Goal: Find specific page/section: Find specific page/section

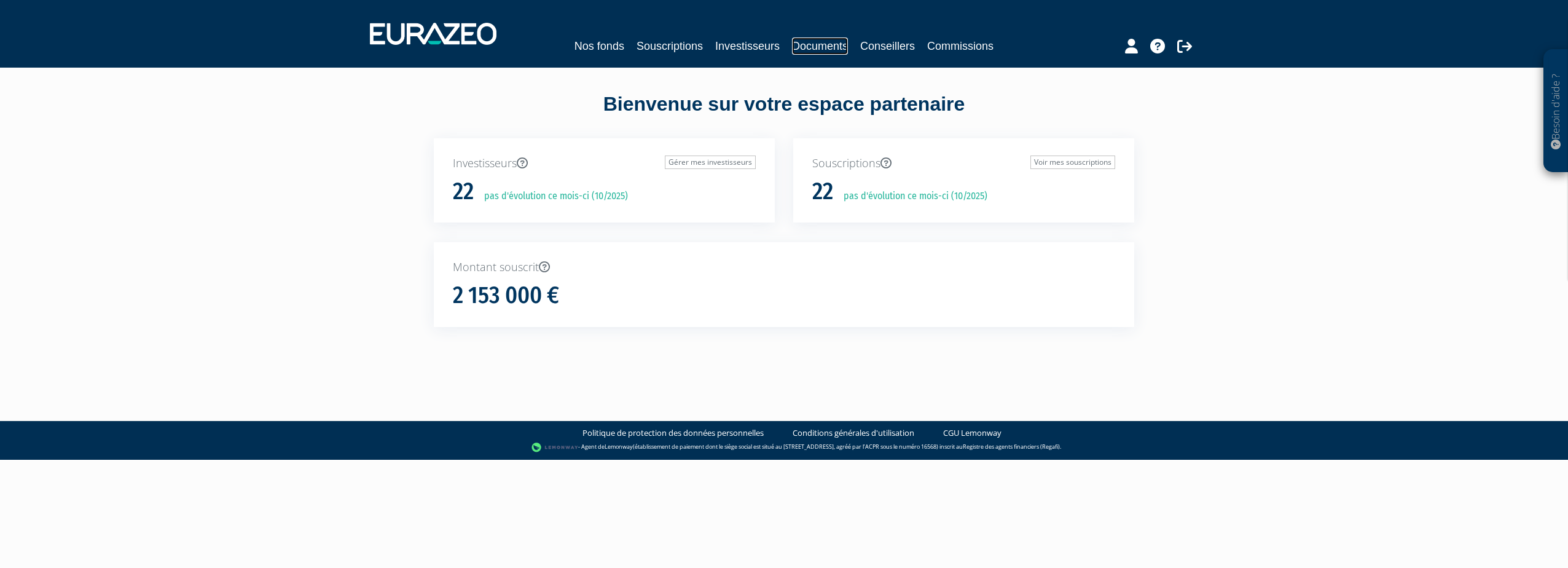
click at [821, 41] on link "Documents" at bounding box center [820, 46] width 56 height 17
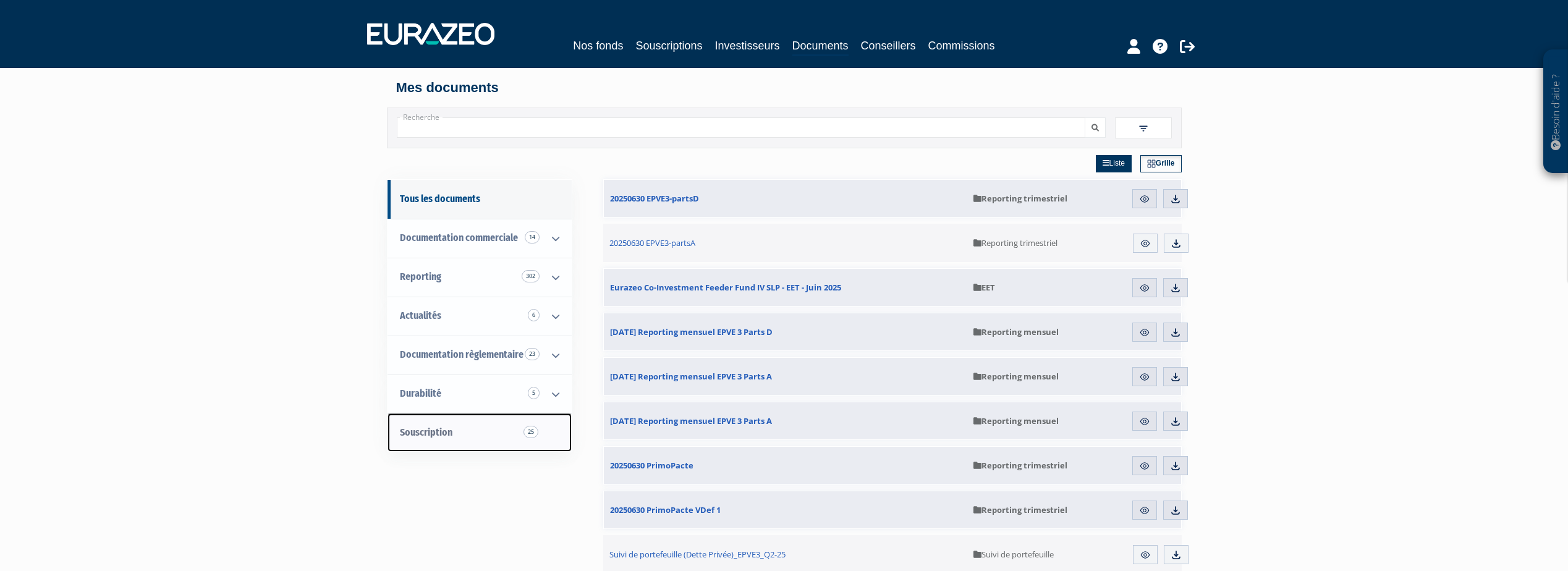
click at [433, 436] on span "Souscription 25" at bounding box center [426, 432] width 53 height 12
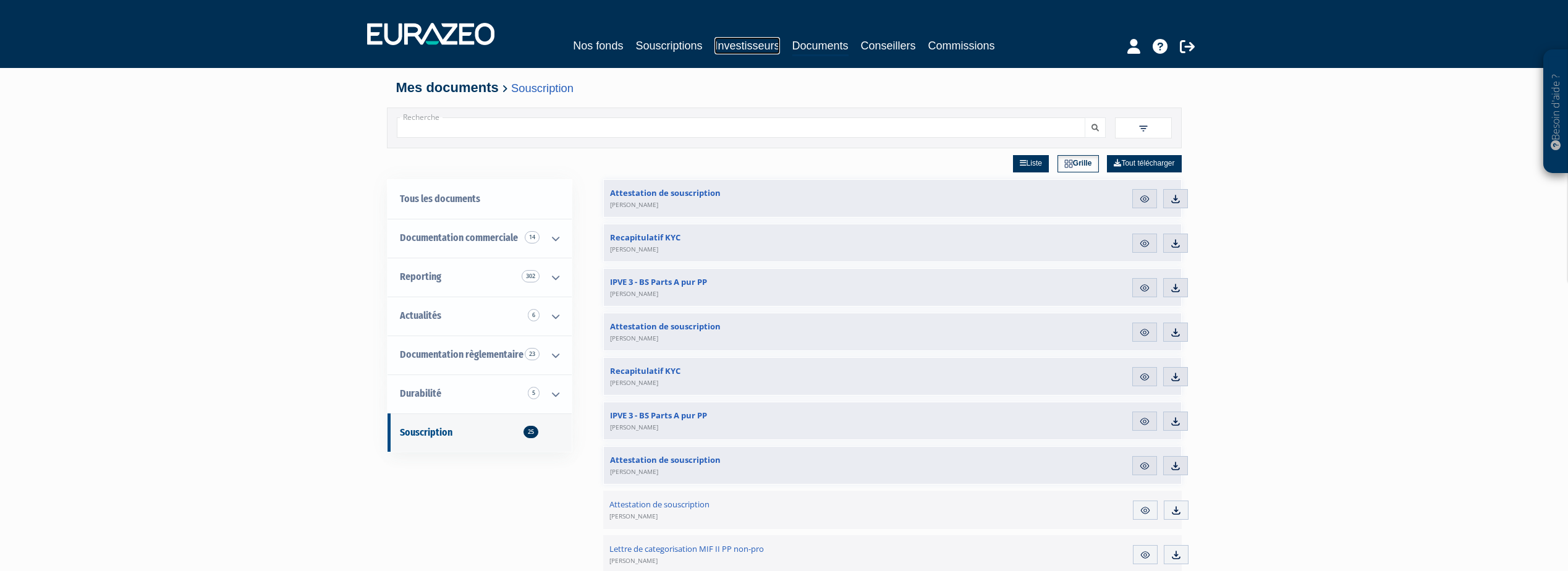
click at [771, 42] on link "Investisseurs" at bounding box center [746, 46] width 65 height 17
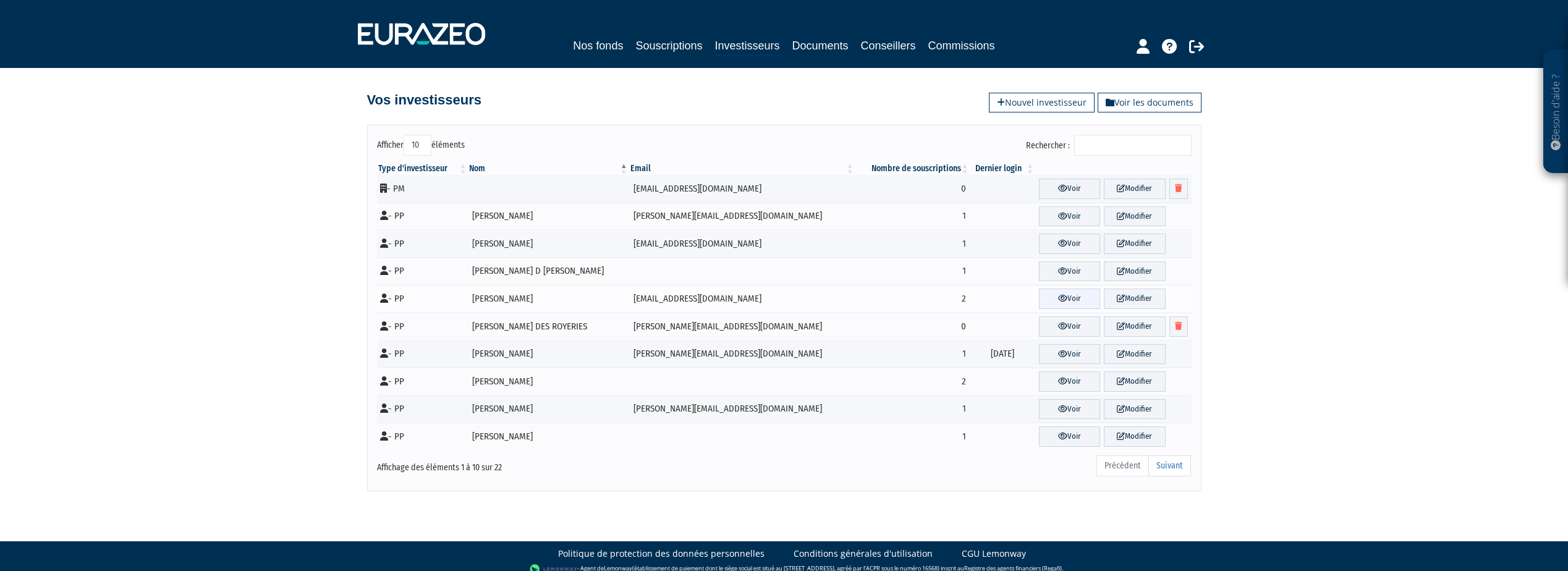
click at [1062, 300] on icon at bounding box center [1063, 298] width 9 height 8
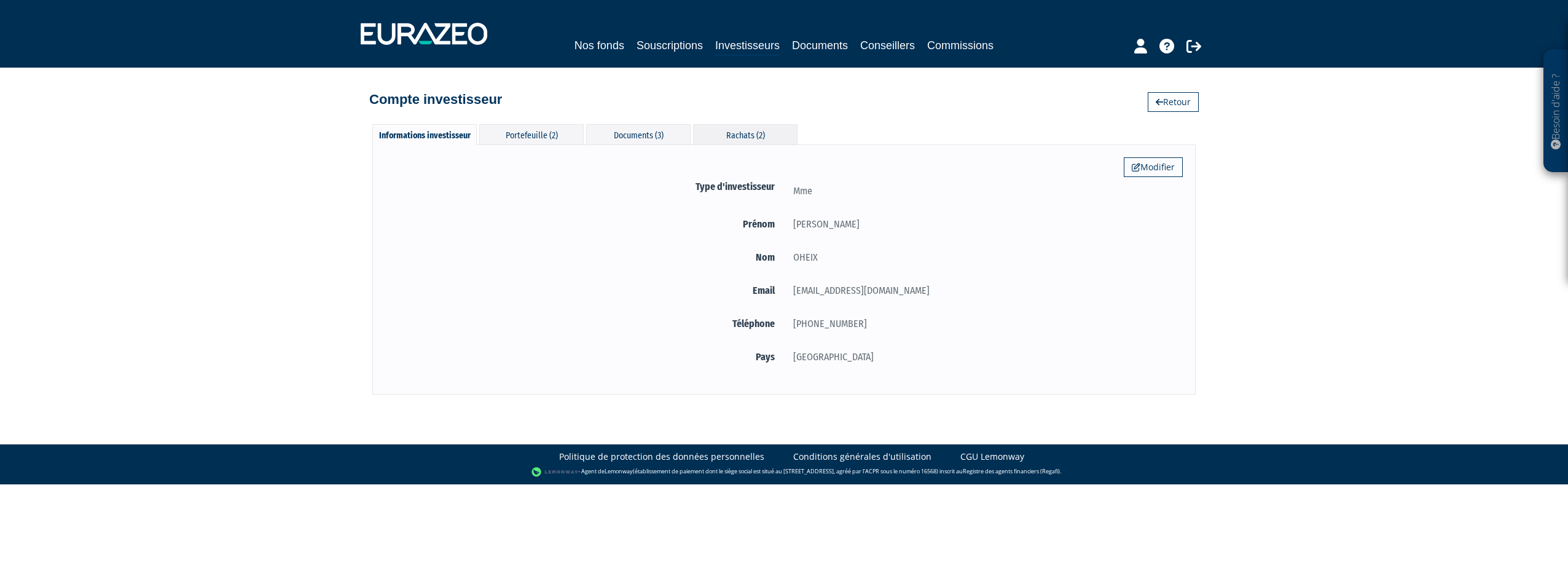
click at [756, 135] on div "Rachats (2)" at bounding box center [744, 135] width 104 height 20
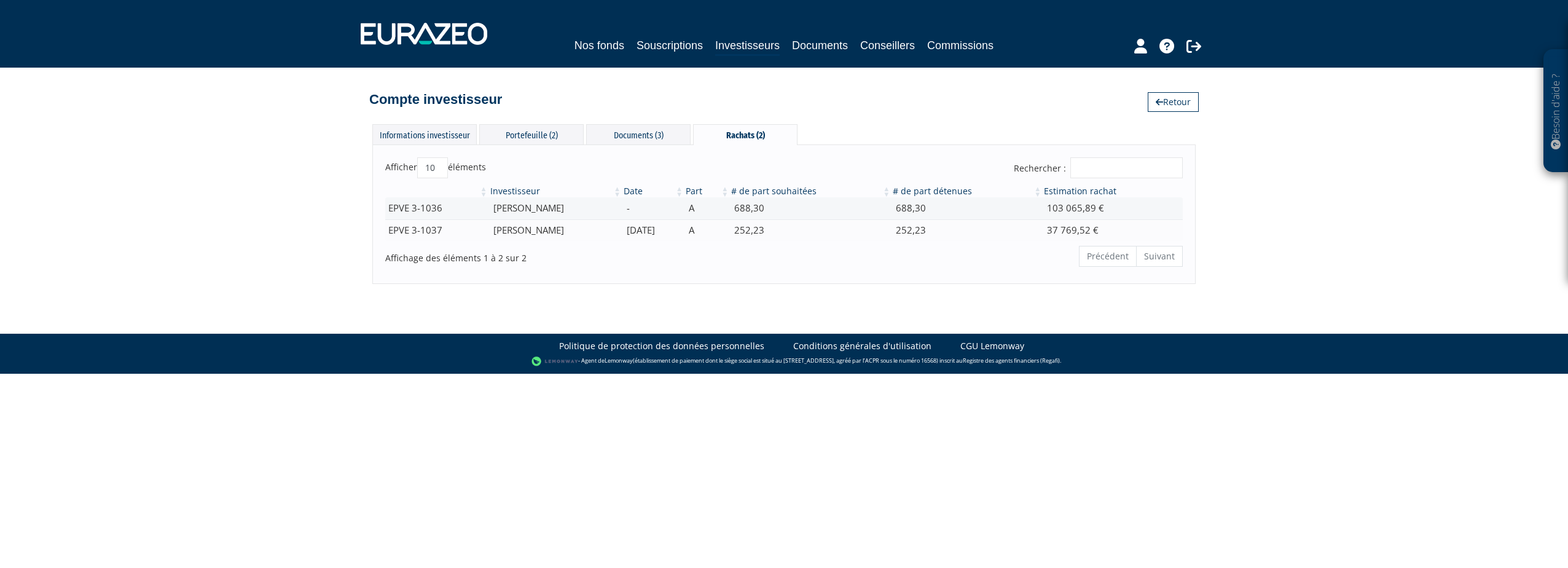
click at [1154, 258] on ul "Précédent Suivant" at bounding box center [1130, 256] width 104 height 21
click at [627, 136] on div "Documents (3)" at bounding box center [638, 135] width 104 height 20
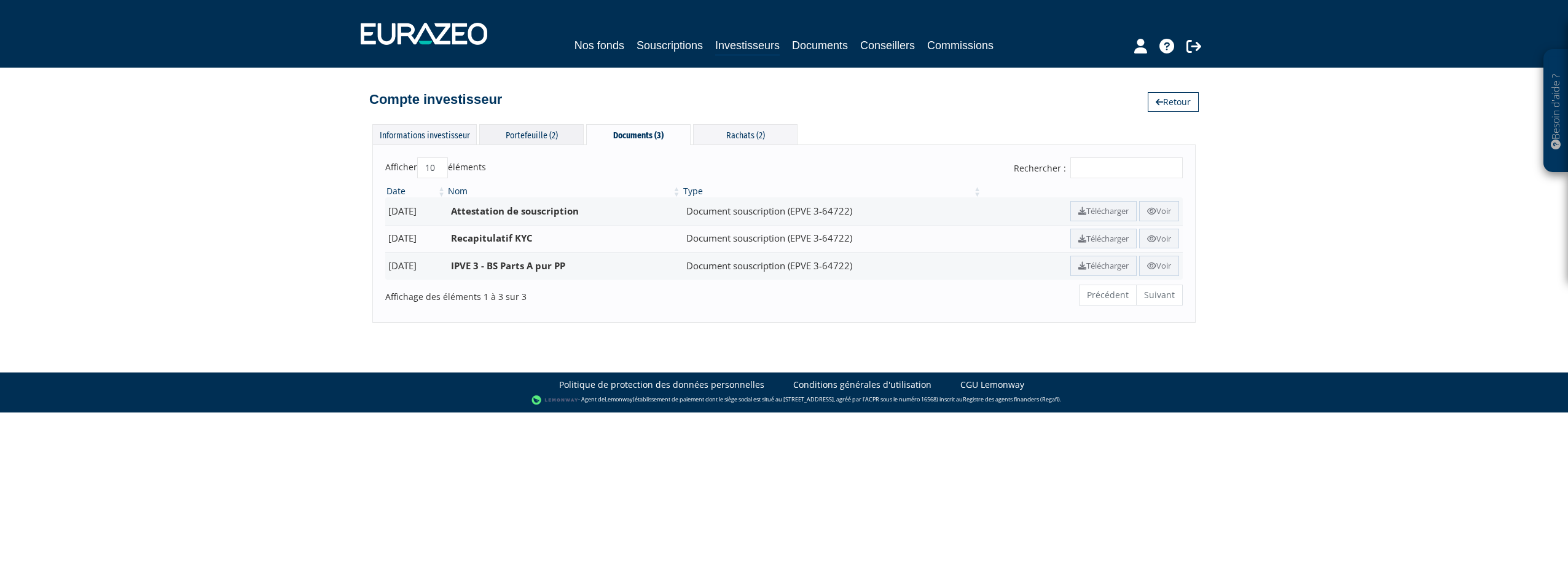
click at [556, 132] on div "Portefeuille (2)" at bounding box center [531, 135] width 104 height 20
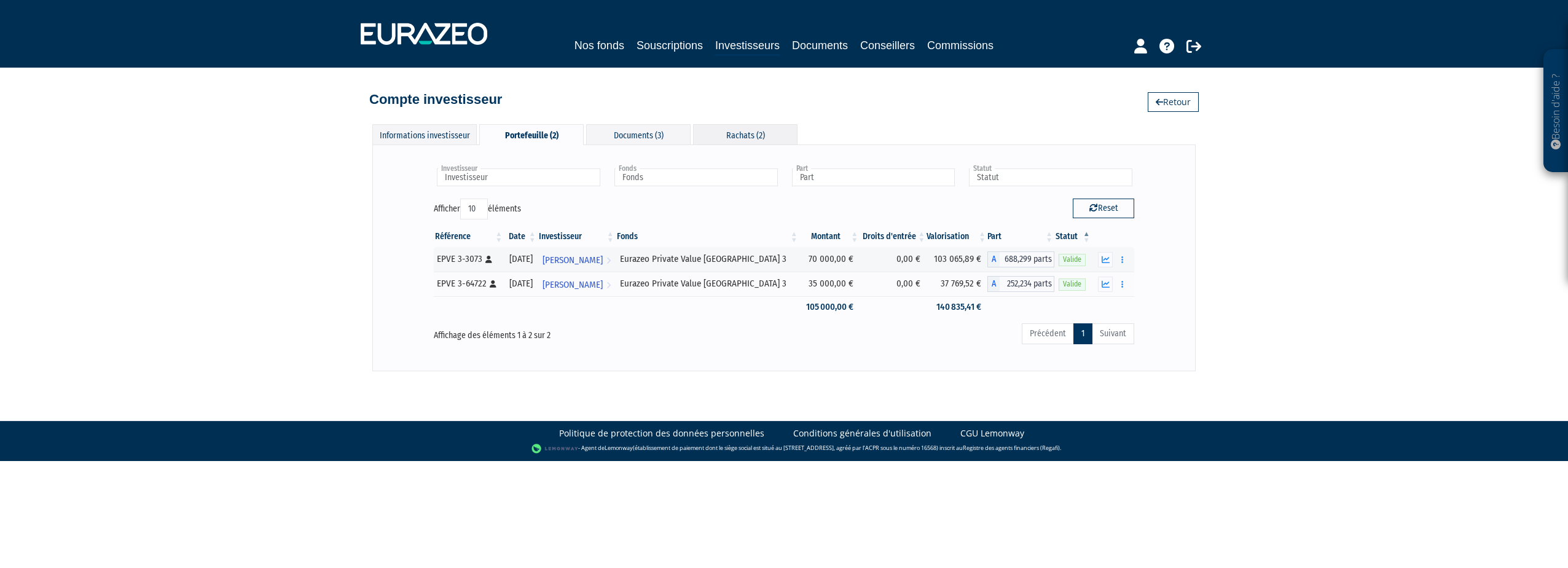
click at [750, 135] on div "Rachats (2)" at bounding box center [744, 135] width 104 height 20
